Goal: Task Accomplishment & Management: Manage account settings

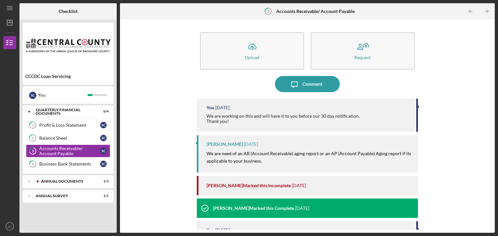
click at [46, 114] on div "Icon/Expander Quarterly Financial Documents 0 / 4" at bounding box center [68, 111] width 91 height 13
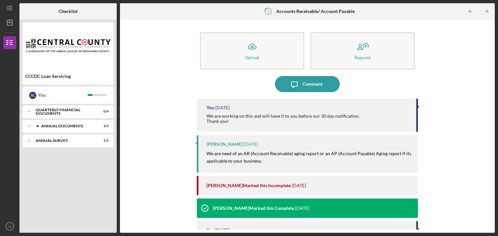
click at [46, 114] on div "Icon/Expander Quarterly Financial Documents 0 / 4" at bounding box center [68, 111] width 91 height 13
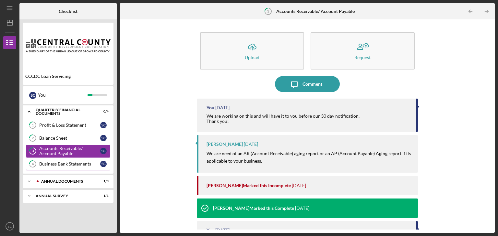
click at [55, 165] on div "Business Bank Statements" at bounding box center [69, 164] width 61 height 5
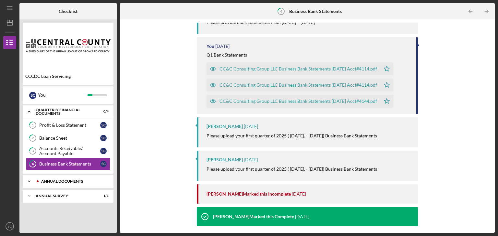
scroll to position [130, 0]
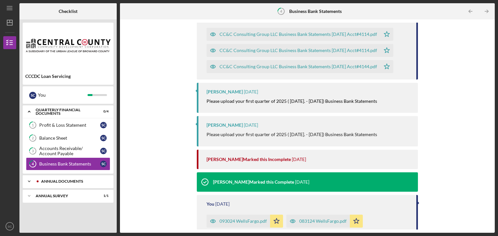
click at [59, 182] on div "Annual Documents" at bounding box center [73, 182] width 64 height 4
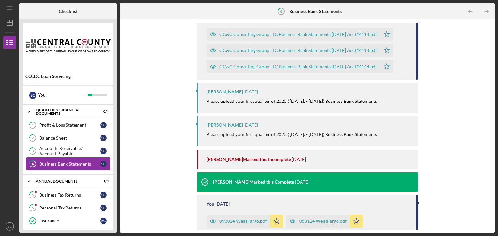
scroll to position [18, 0]
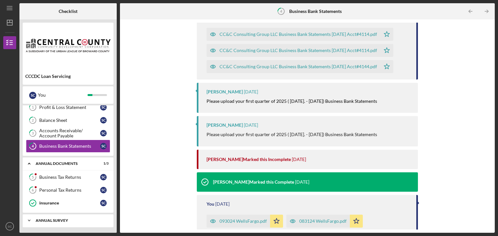
click at [56, 219] on div "Annual Survey" at bounding box center [71, 221] width 70 height 4
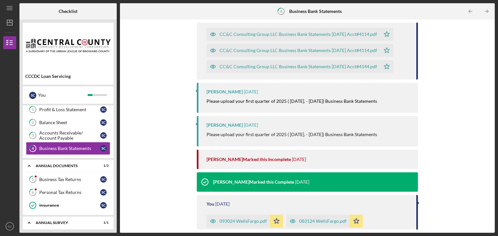
scroll to position [0, 0]
